Goal: Book appointment/travel/reservation

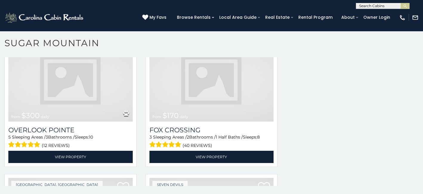
scroll to position [1752, 0]
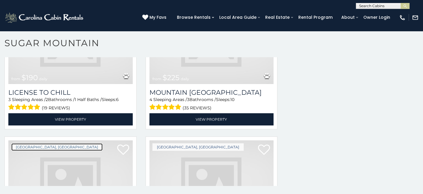
click at [41, 144] on link "[GEOGRAPHIC_DATA], [GEOGRAPHIC_DATA]" at bounding box center [56, 147] width 91 height 7
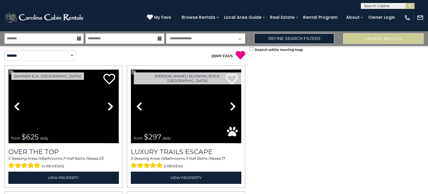
scroll to position [1197, 0]
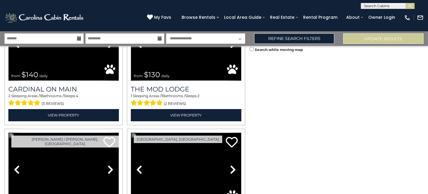
click at [131, 133] on link "Previous" at bounding box center [139, 170] width 16 height 74
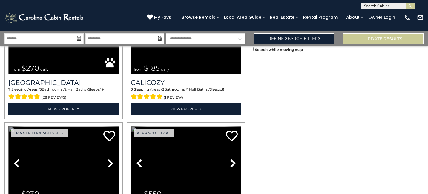
click at [8, 127] on link "Previous" at bounding box center [16, 164] width 16 height 74
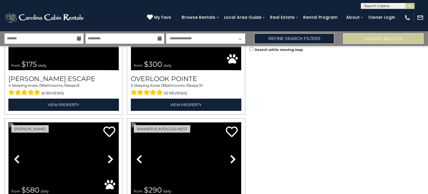
click at [131, 122] on link "Previous" at bounding box center [139, 159] width 16 height 74
